Goal: Transaction & Acquisition: Purchase product/service

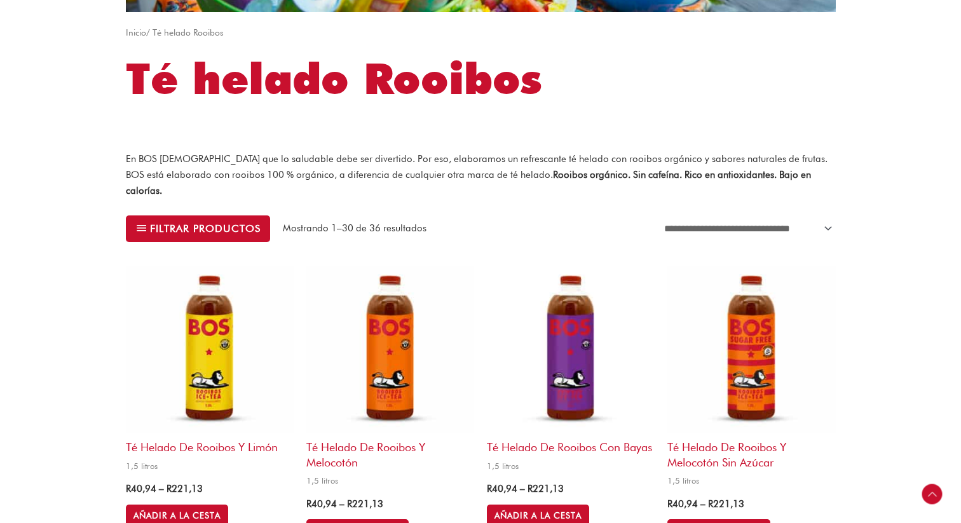
scroll to position [272, 0]
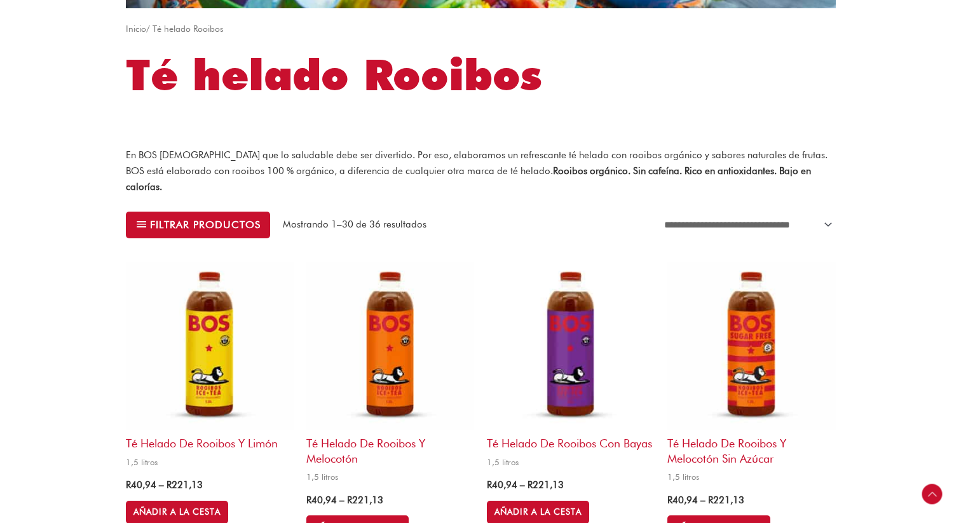
click at [561, 317] on img at bounding box center [571, 346] width 168 height 168
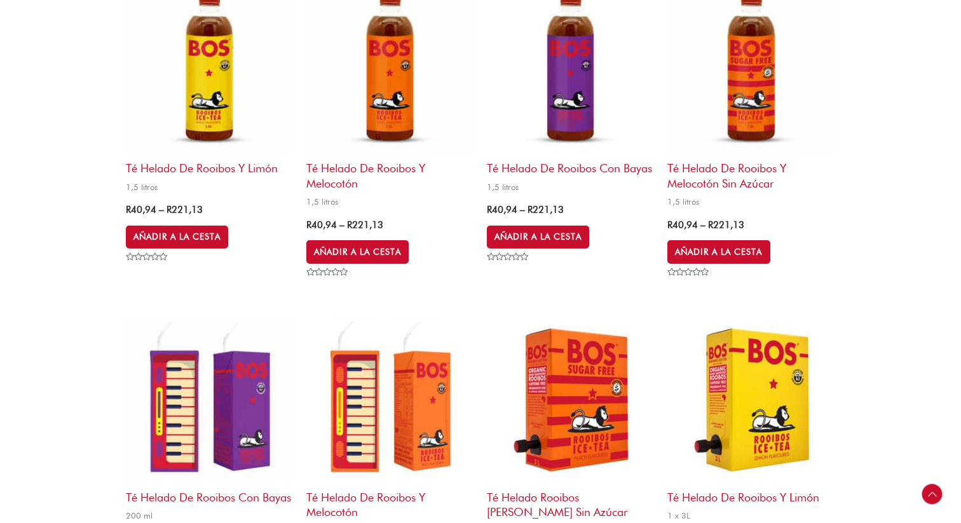
scroll to position [633, 0]
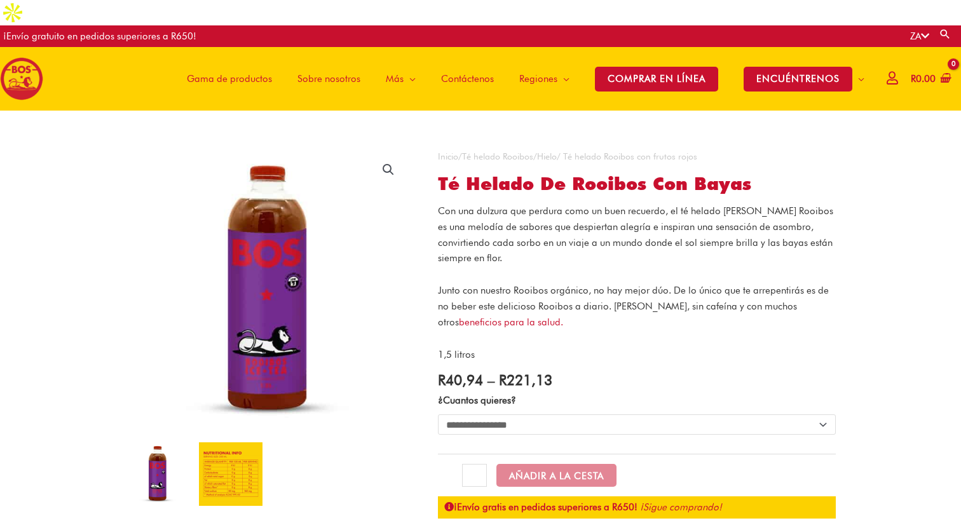
click at [230, 449] on img at bounding box center [231, 474] width 64 height 64
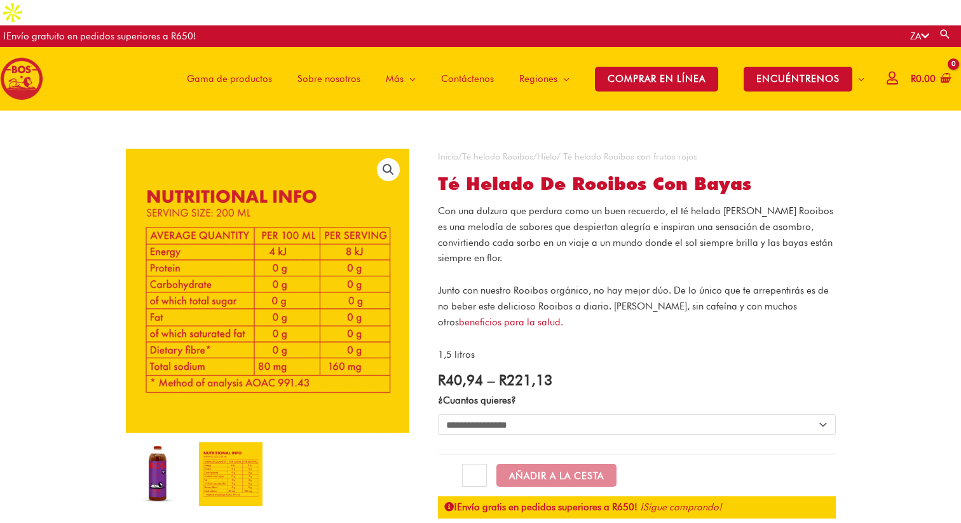
click at [165, 452] on img at bounding box center [158, 474] width 64 height 64
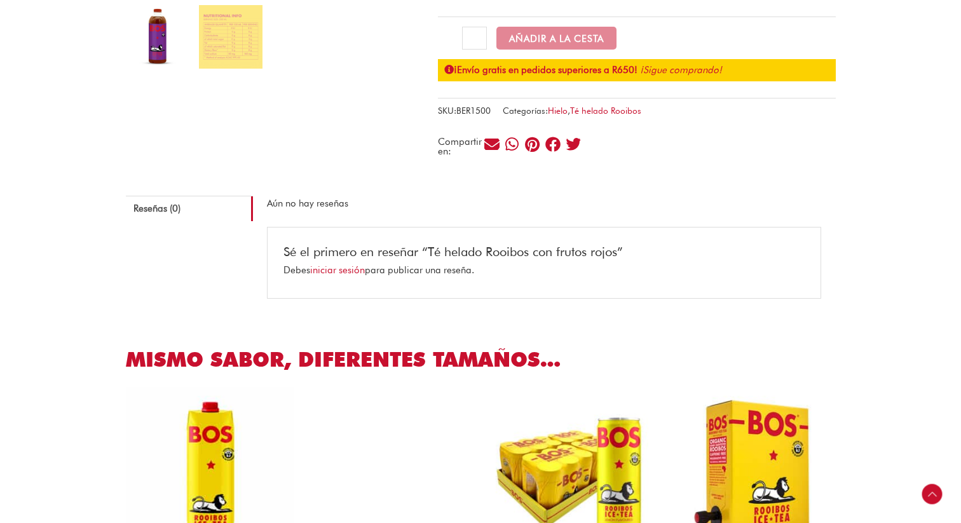
scroll to position [541, 0]
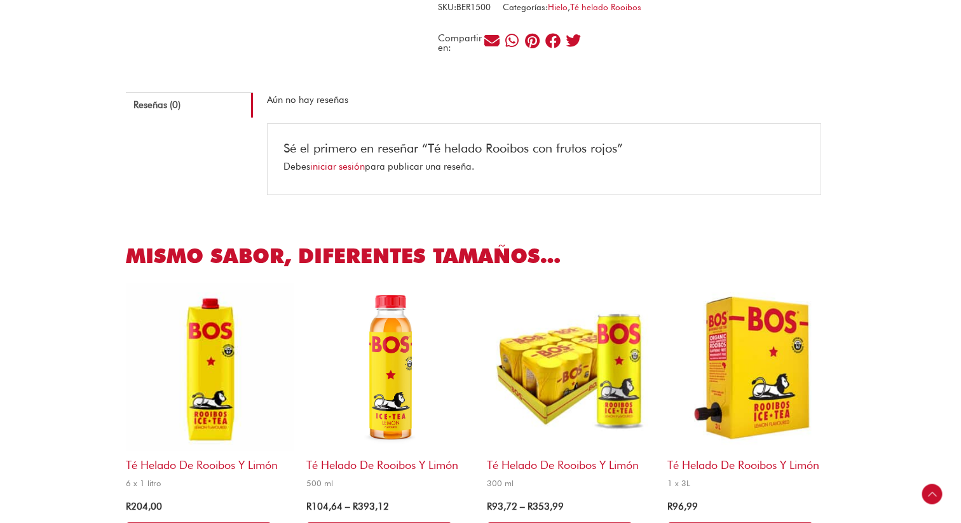
click at [750, 338] on img at bounding box center [751, 367] width 168 height 168
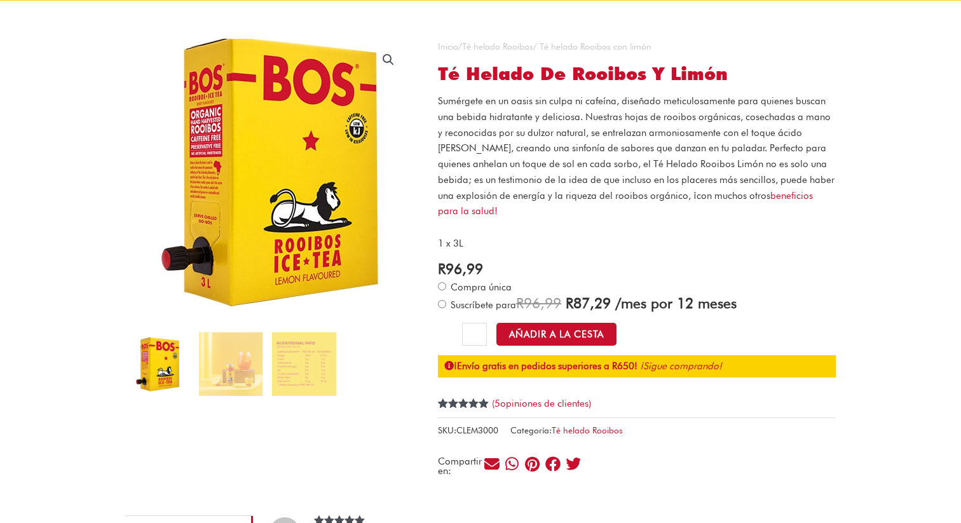
scroll to position [81, 0]
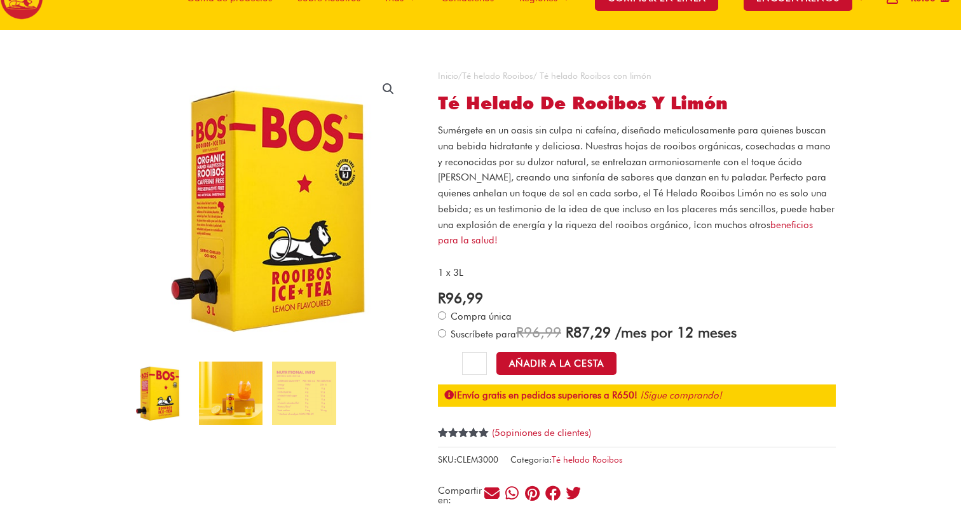
click at [237, 361] on img at bounding box center [231, 393] width 64 height 64
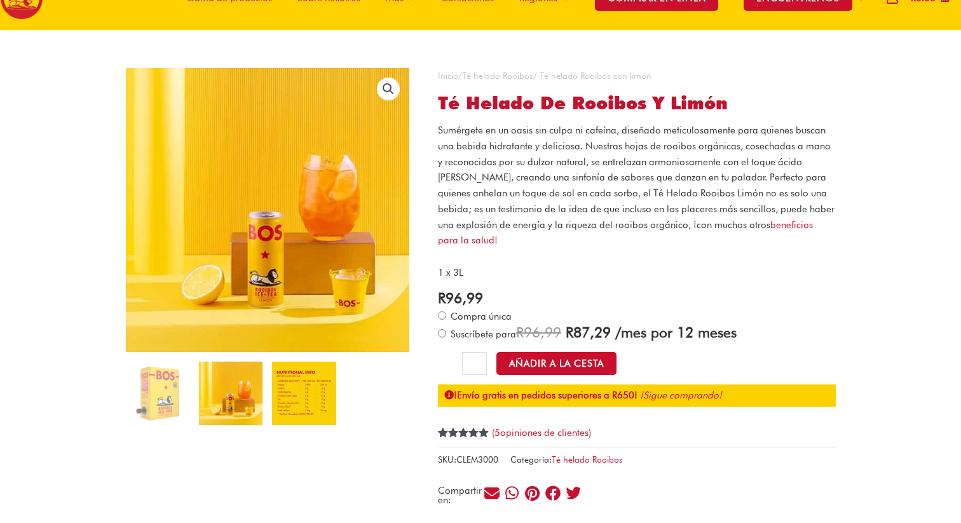
click at [297, 361] on img at bounding box center [304, 393] width 64 height 64
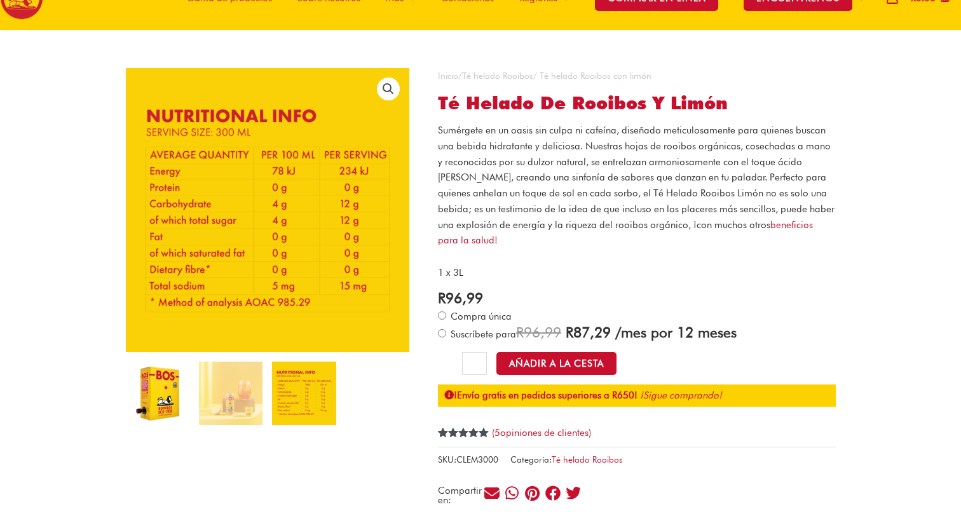
click at [160, 361] on img at bounding box center [158, 393] width 64 height 64
